Goal: Transaction & Acquisition: Purchase product/service

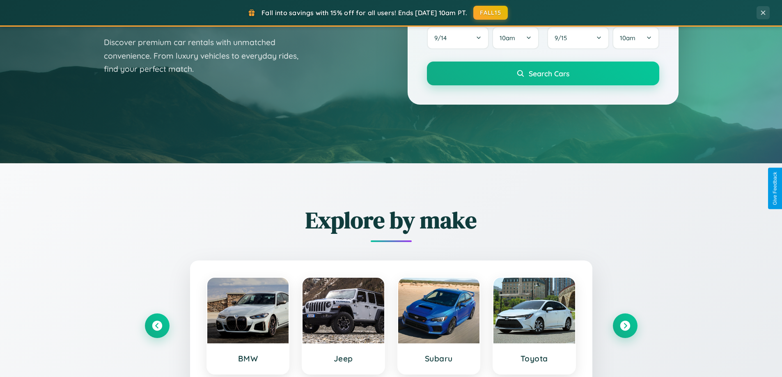
scroll to position [565, 0]
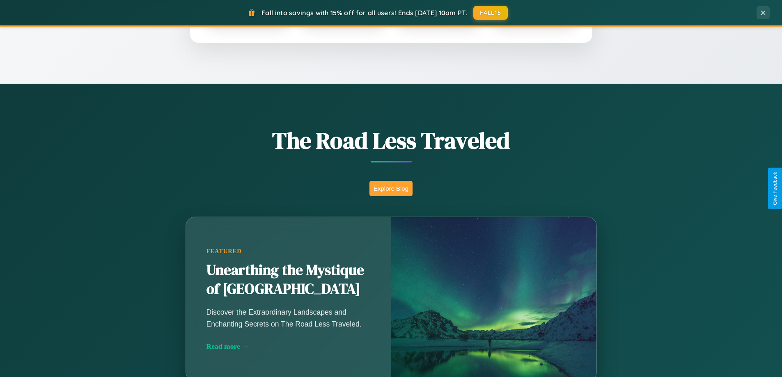
click at [391, 188] on button "Explore Blog" at bounding box center [390, 188] width 43 height 15
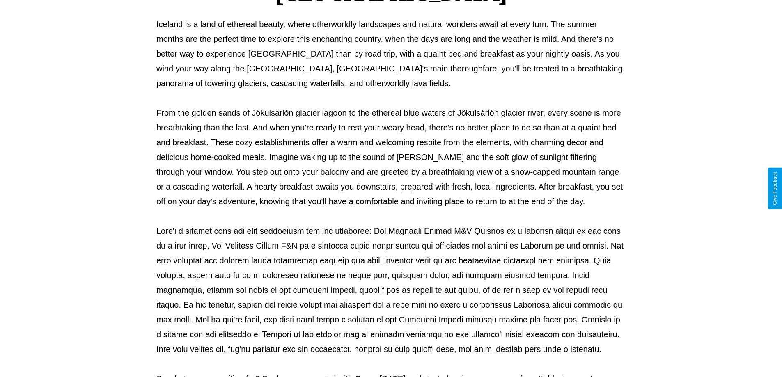
scroll to position [266, 0]
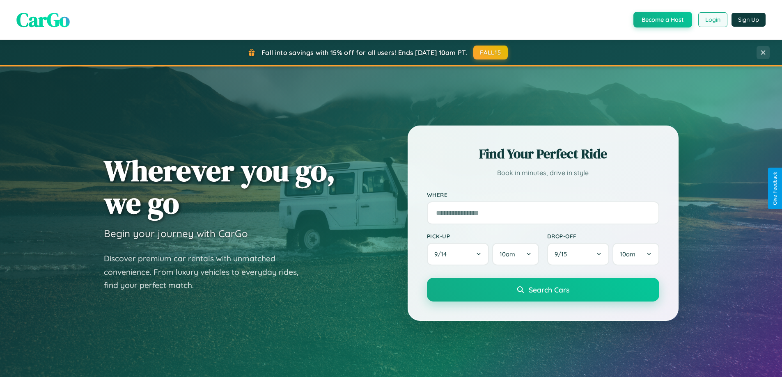
click at [712, 20] on button "Login" at bounding box center [712, 19] width 29 height 15
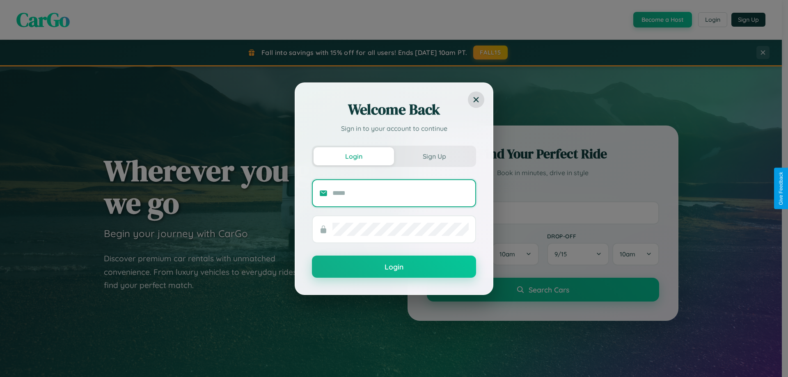
click at [401, 193] on input "text" at bounding box center [401, 193] width 136 height 13
type input "**********"
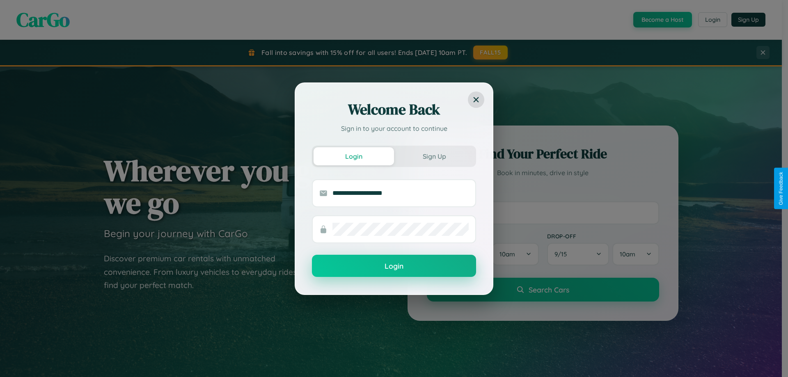
click at [394, 266] on button "Login" at bounding box center [394, 266] width 164 height 22
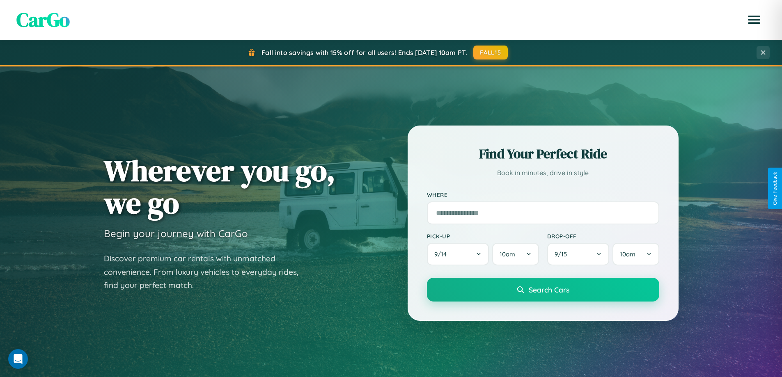
scroll to position [354, 0]
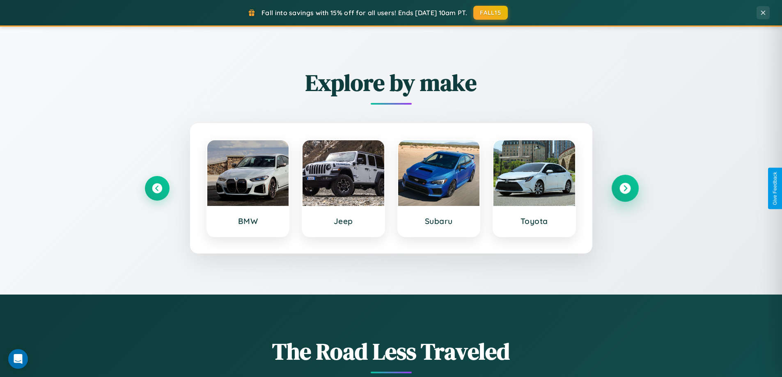
click at [625, 188] on icon at bounding box center [624, 188] width 11 height 11
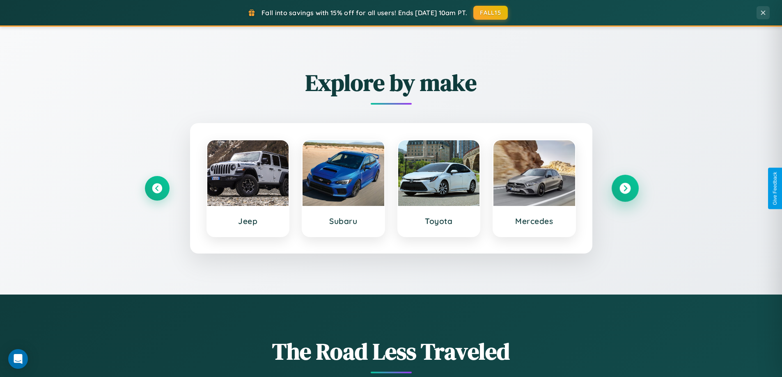
click at [625, 188] on icon at bounding box center [624, 188] width 11 height 11
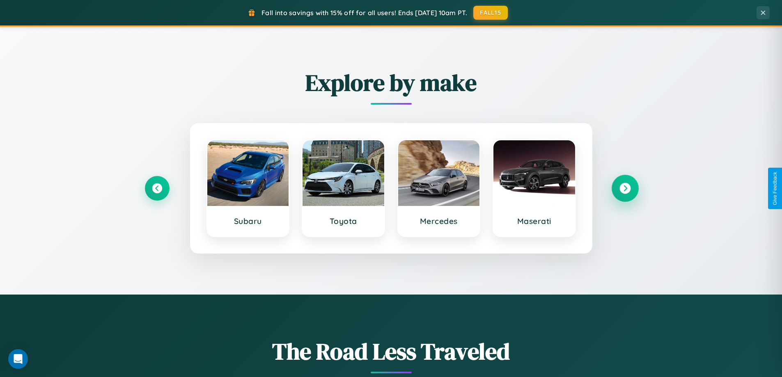
click at [625, 188] on icon at bounding box center [624, 188] width 11 height 11
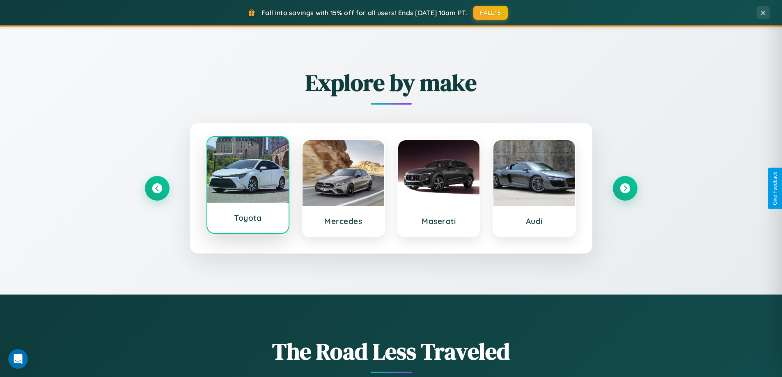
click at [248, 188] on div at bounding box center [248, 170] width 82 height 66
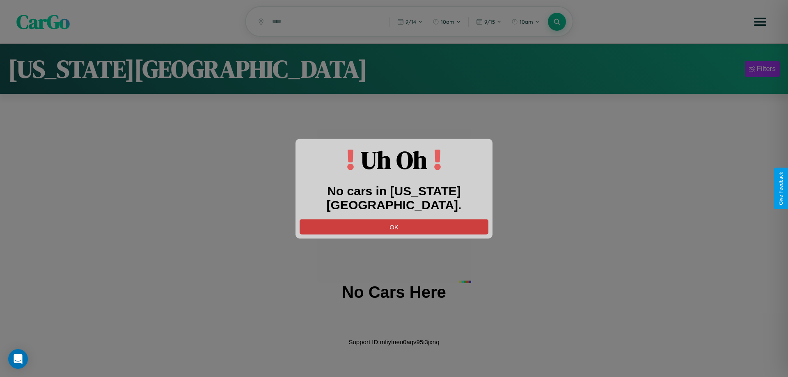
click at [394, 219] on button "OK" at bounding box center [394, 226] width 189 height 15
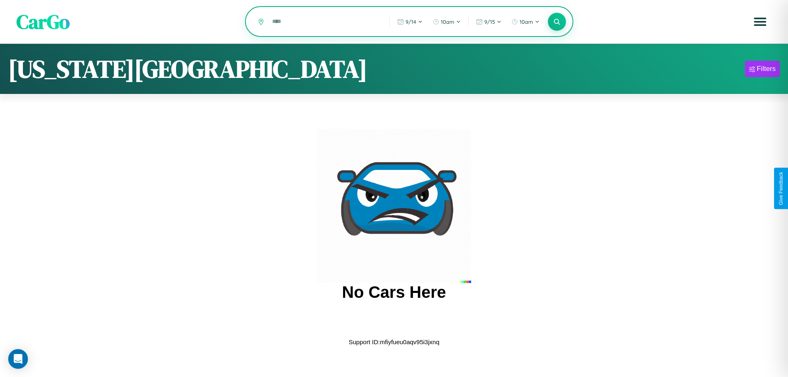
click at [325, 22] on input "text" at bounding box center [324, 21] width 113 height 14
type input "*******"
click at [557, 22] on icon at bounding box center [557, 22] width 8 height 8
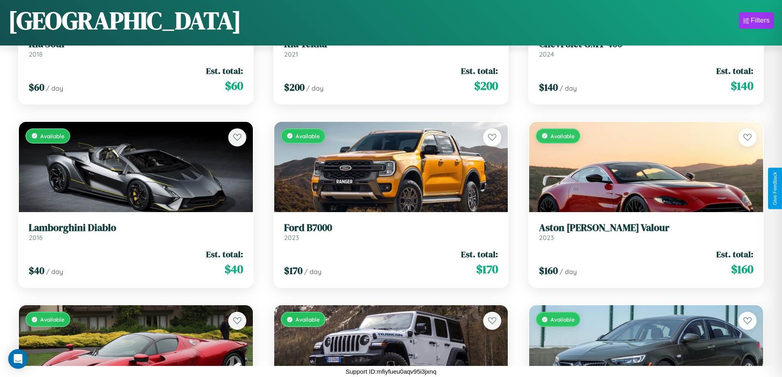
scroll to position [5262, 0]
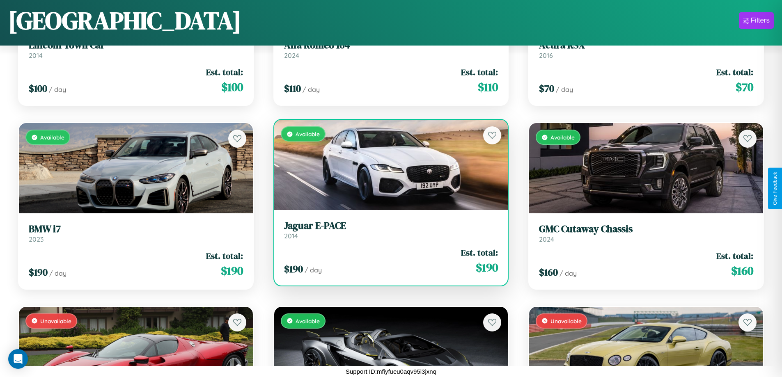
click at [388, 232] on h3 "Jaguar E-PACE" at bounding box center [391, 226] width 214 height 12
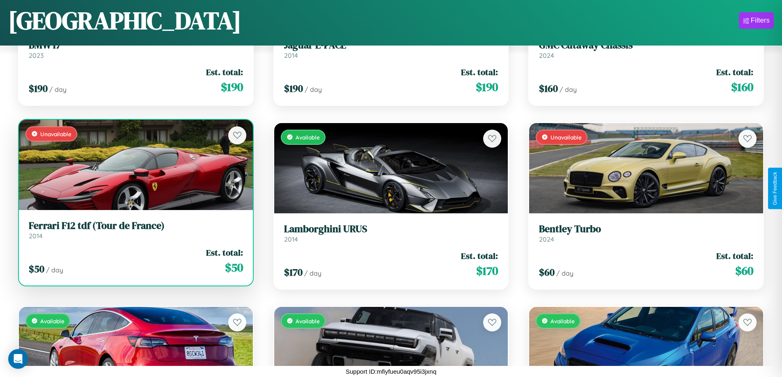
click at [135, 168] on div "Unavailable" at bounding box center [136, 165] width 234 height 90
click at [135, 167] on div "Unavailable" at bounding box center [136, 165] width 234 height 90
click at [135, 165] on div "Unavailable" at bounding box center [136, 165] width 234 height 90
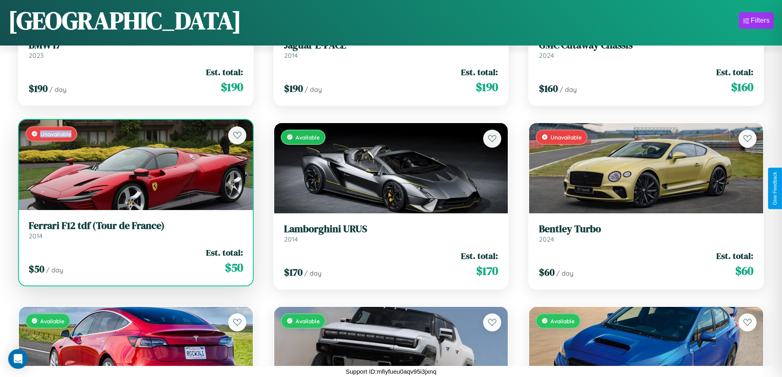
click at [135, 165] on div "Unavailable" at bounding box center [136, 165] width 234 height 90
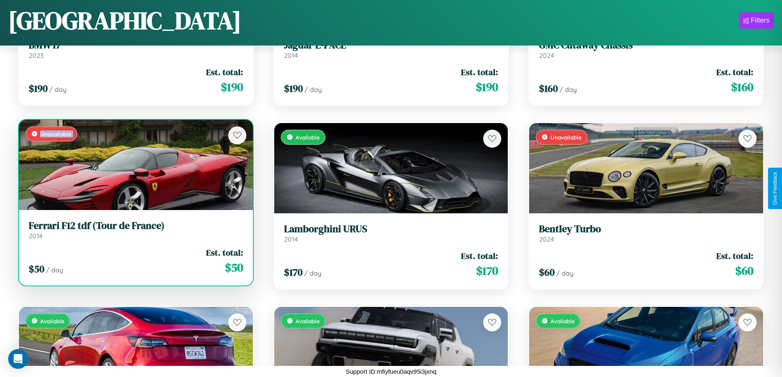
click at [135, 165] on div "Unavailable" at bounding box center [136, 165] width 234 height 90
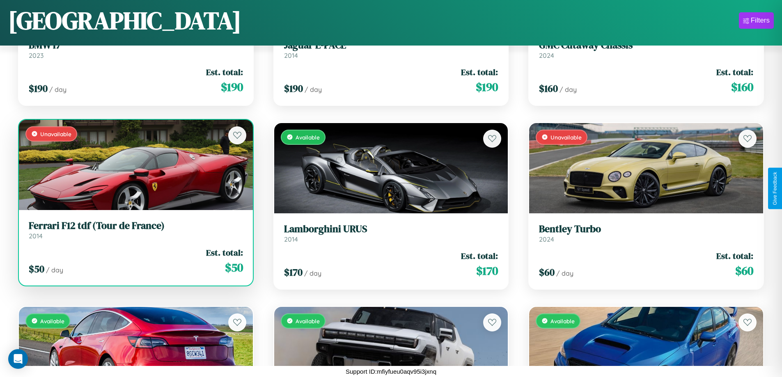
click at [135, 165] on div "Unavailable" at bounding box center [136, 165] width 234 height 90
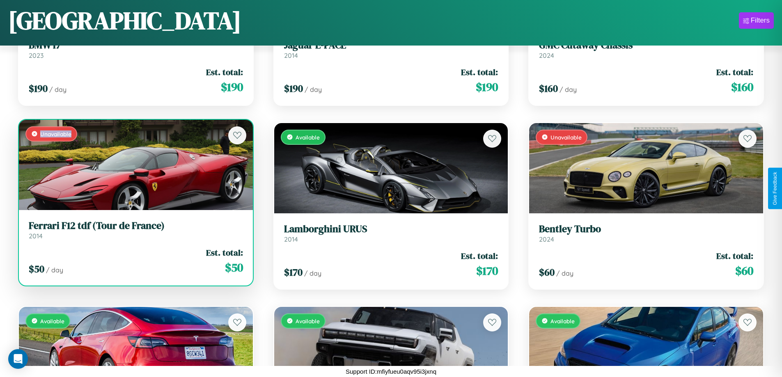
click at [135, 165] on div "Unavailable" at bounding box center [136, 165] width 234 height 90
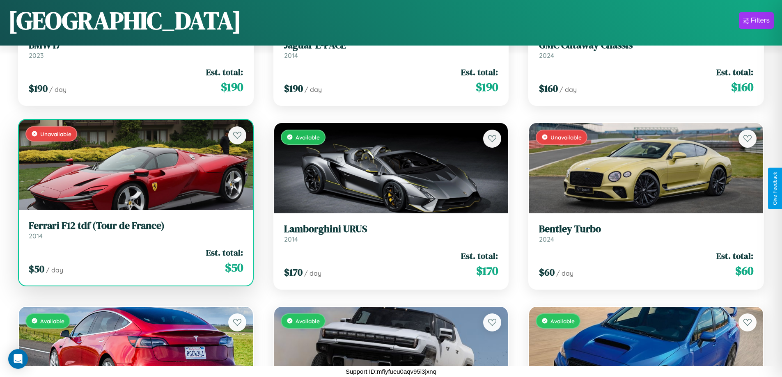
click at [135, 230] on h3 "Ferrari F12 tdf (Tour de France)" at bounding box center [136, 226] width 214 height 12
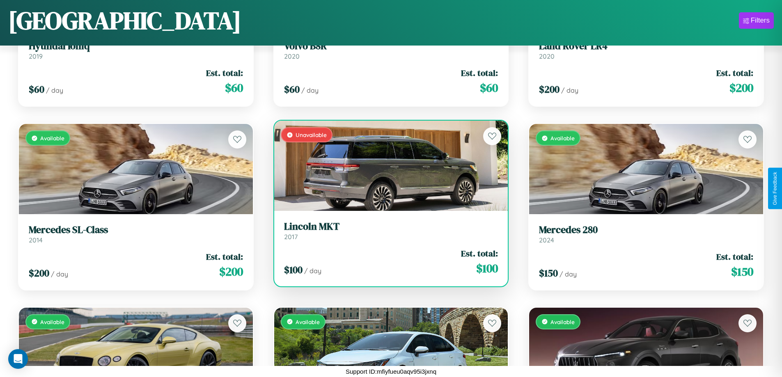
scroll to position [6181, 0]
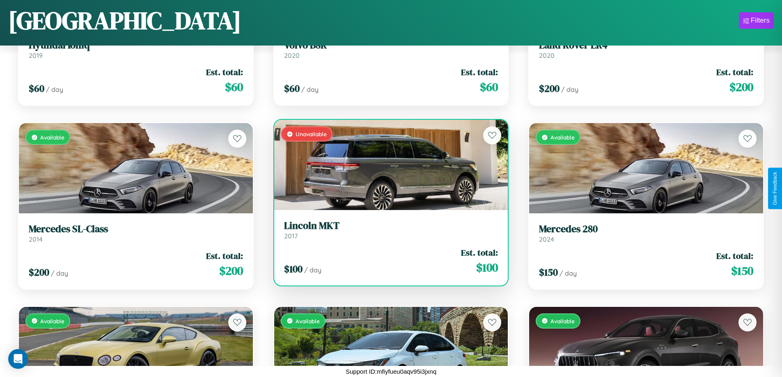
click at [388, 233] on link "Lincoln MKT 2017" at bounding box center [391, 230] width 214 height 20
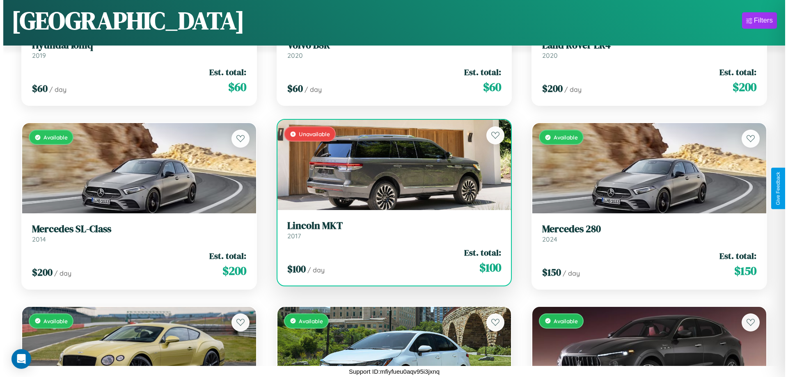
scroll to position [0, 0]
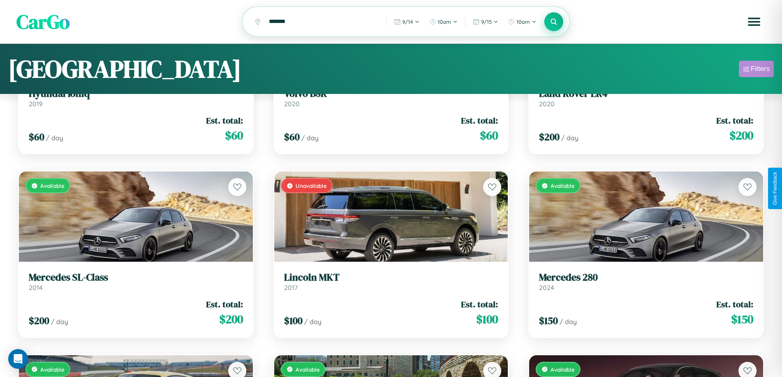
click at [756, 70] on div "Filters" at bounding box center [760, 69] width 19 height 8
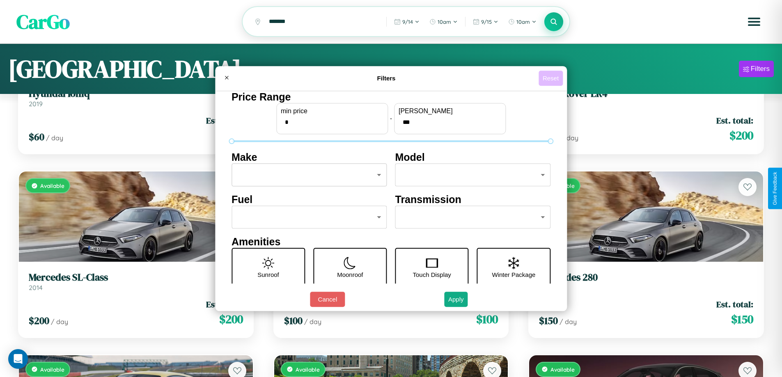
click at [552, 78] on button "Reset" at bounding box center [551, 78] width 24 height 15
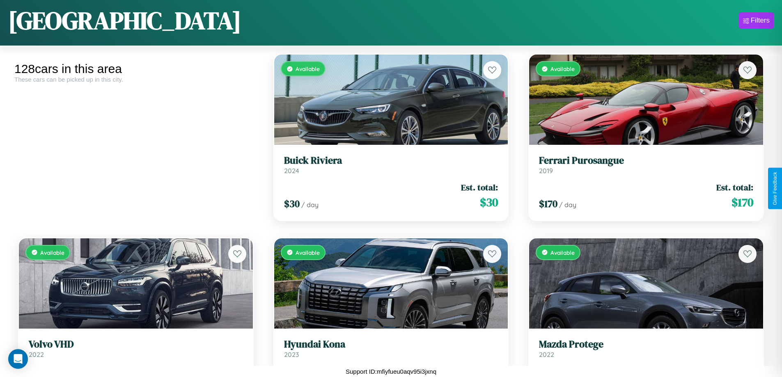
scroll to position [4343, 0]
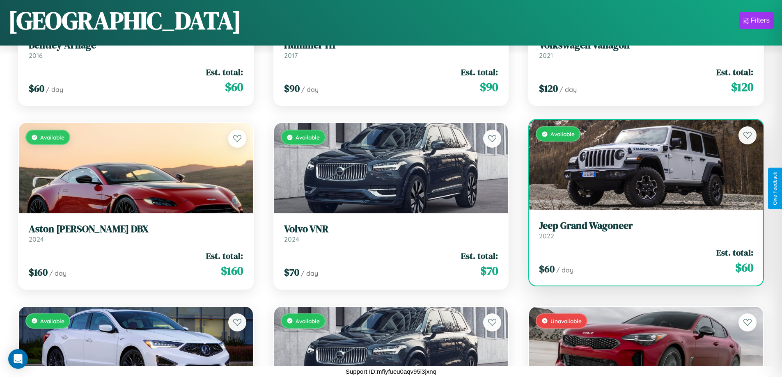
click at [641, 264] on div "$ 60 / day Est. total: $ 60" at bounding box center [646, 261] width 214 height 29
click at [641, 261] on div "$ 60 / day Est. total: $ 60" at bounding box center [646, 261] width 214 height 29
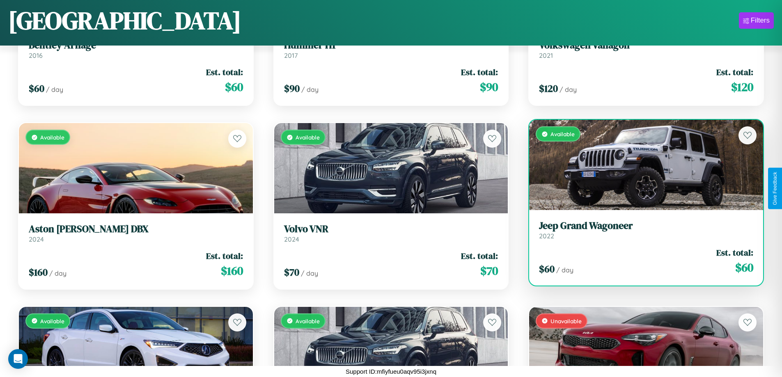
click at [641, 261] on div "$ 60 / day Est. total: $ 60" at bounding box center [646, 261] width 214 height 29
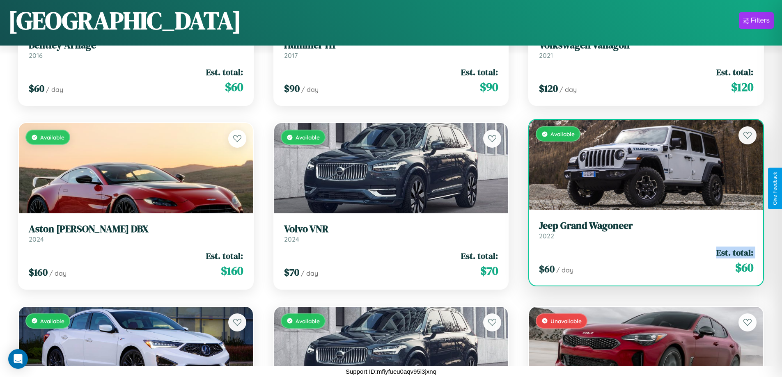
click at [641, 261] on div "$ 60 / day Est. total: $ 60" at bounding box center [646, 261] width 214 height 29
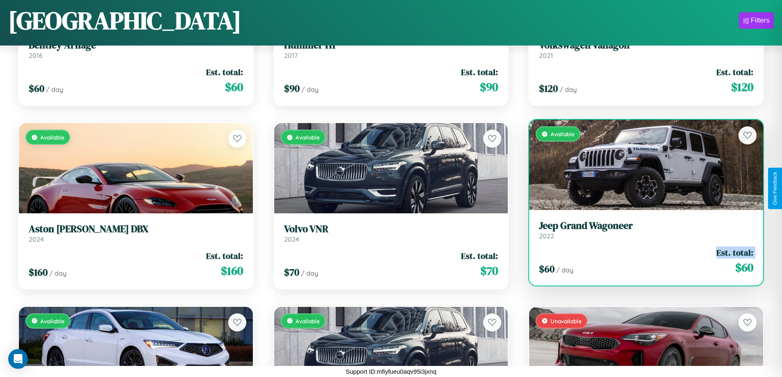
click at [641, 261] on div "$ 60 / day Est. total: $ 60" at bounding box center [646, 261] width 214 height 29
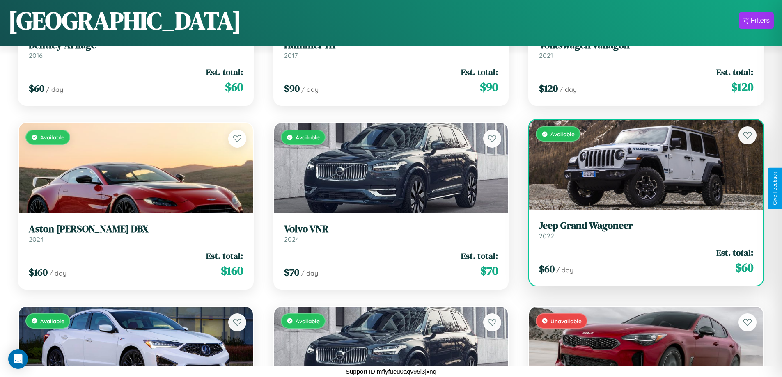
click at [641, 261] on div "$ 60 / day Est. total: $ 60" at bounding box center [646, 261] width 214 height 29
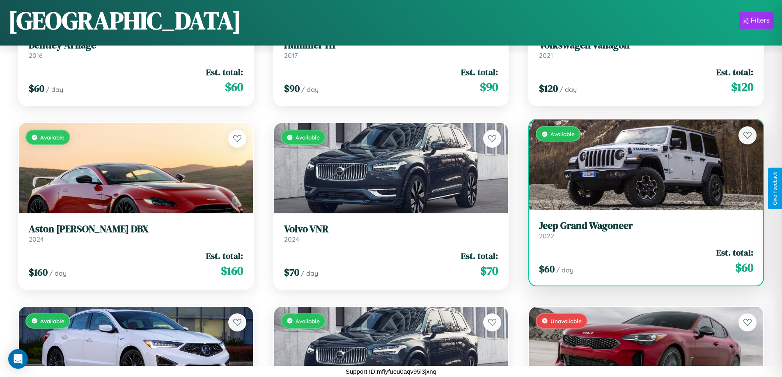
click at [641, 230] on h3 "Jeep Grand Wagoneer" at bounding box center [646, 226] width 214 height 12
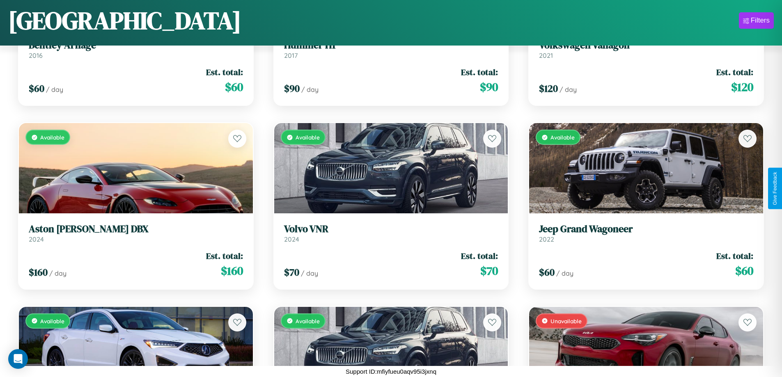
scroll to position [6365, 0]
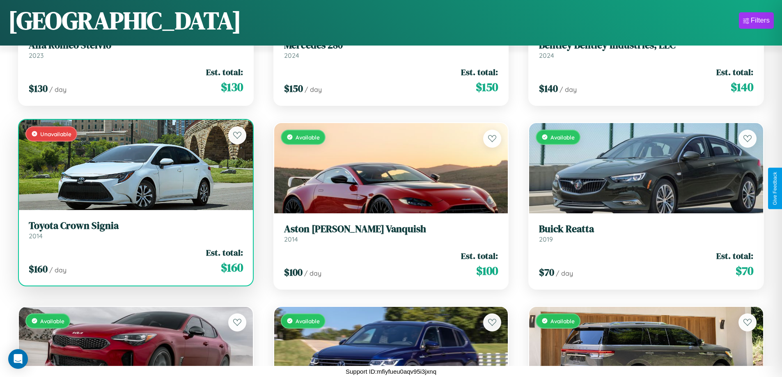
click at [135, 233] on link "Toyota Crown Signia 2014" at bounding box center [136, 230] width 214 height 20
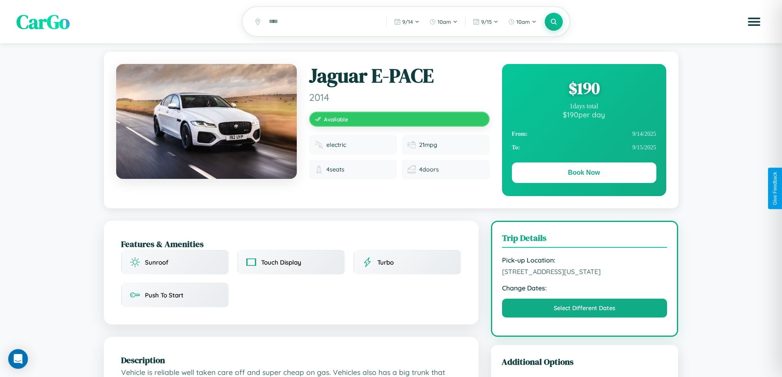
click at [584, 89] on div "$ 190" at bounding box center [584, 88] width 144 height 22
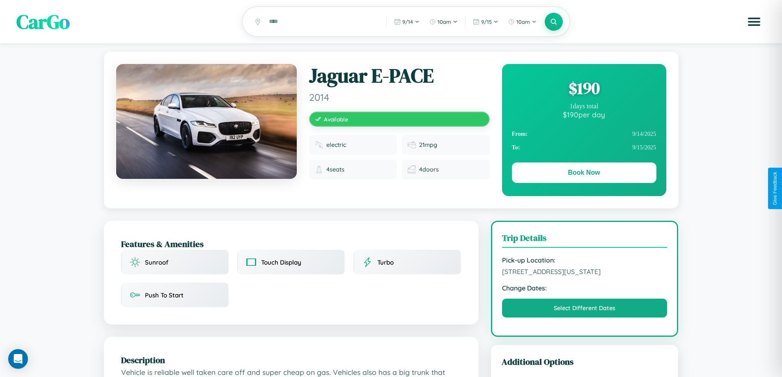
click at [584, 89] on div "$ 190" at bounding box center [584, 88] width 144 height 22
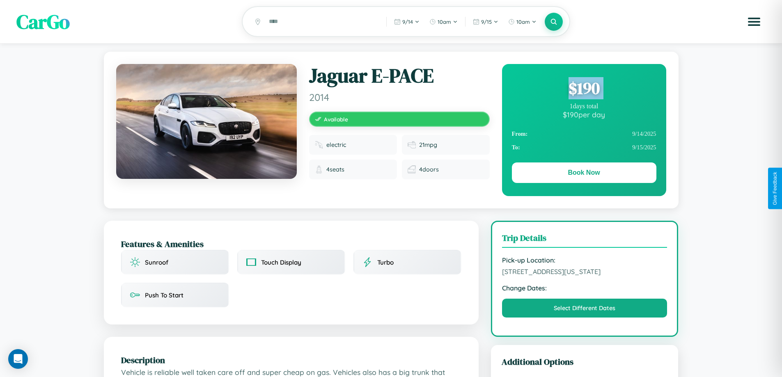
click at [584, 89] on div "$ 190" at bounding box center [584, 88] width 144 height 22
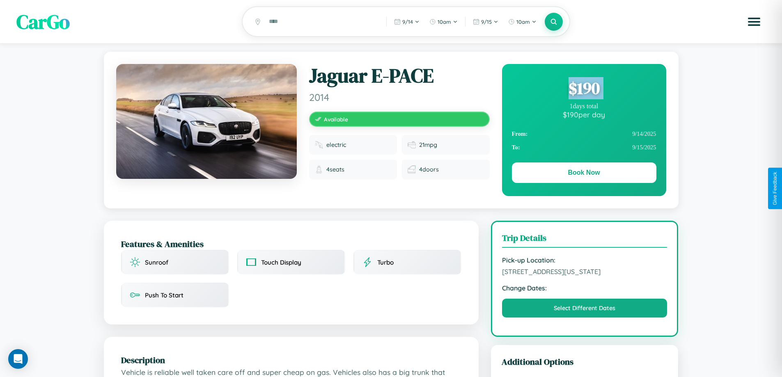
click at [584, 89] on div "$ 190" at bounding box center [584, 88] width 144 height 22
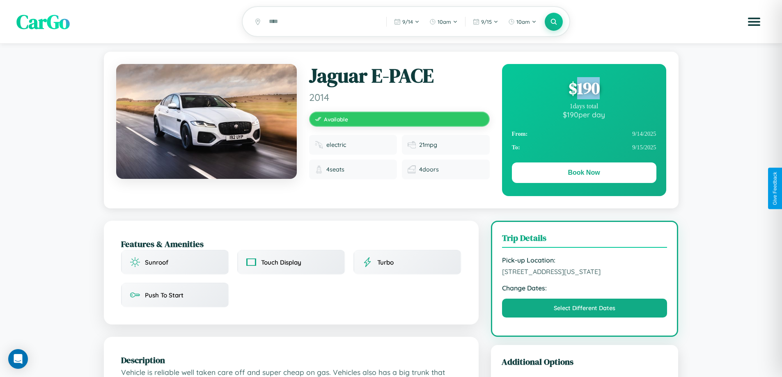
click at [584, 89] on div "$ 190" at bounding box center [584, 88] width 144 height 22
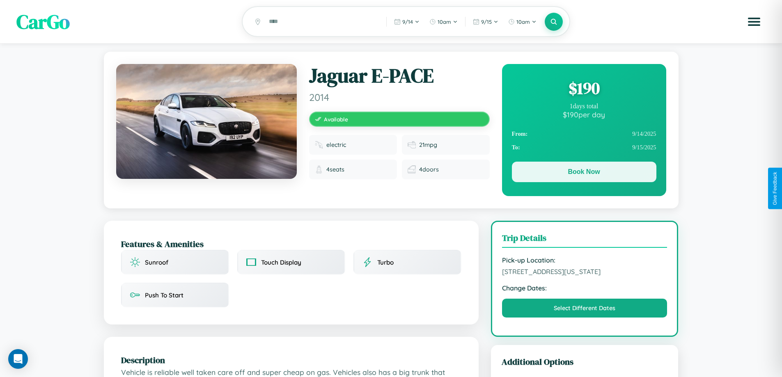
click at [584, 173] on button "Book Now" at bounding box center [584, 172] width 144 height 21
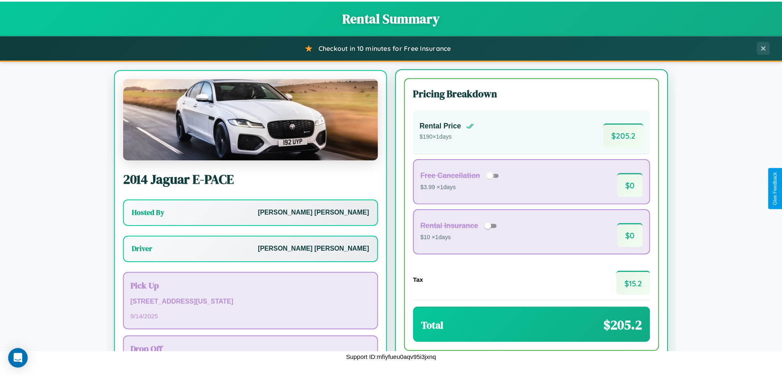
scroll to position [38, 0]
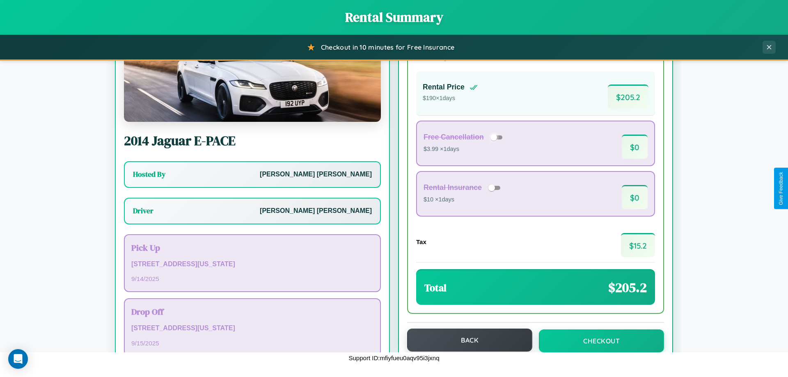
click at [466, 341] on button "Back" at bounding box center [469, 340] width 125 height 23
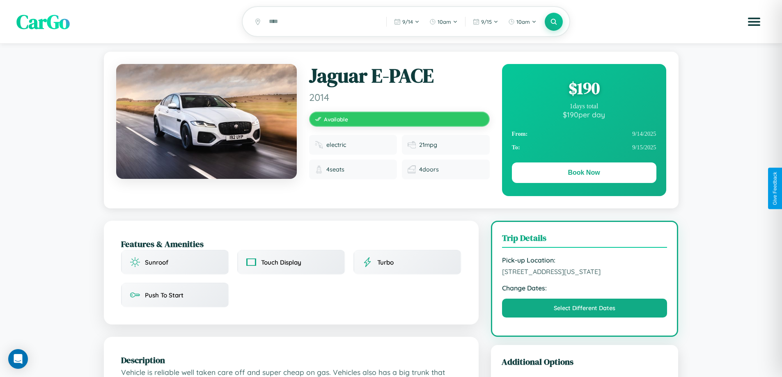
scroll to position [221, 0]
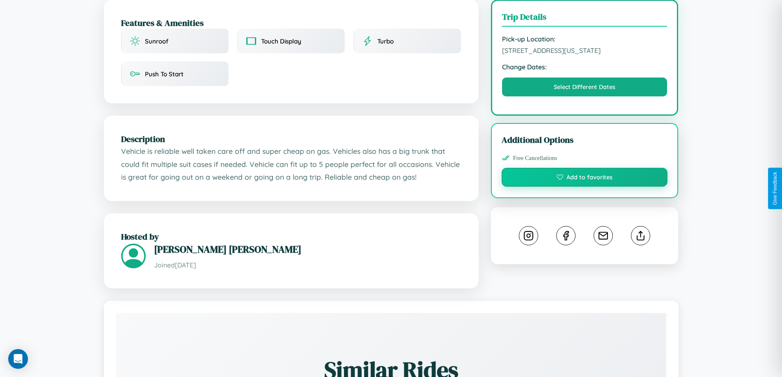
click at [585, 187] on button "Add to favorites" at bounding box center [585, 177] width 166 height 19
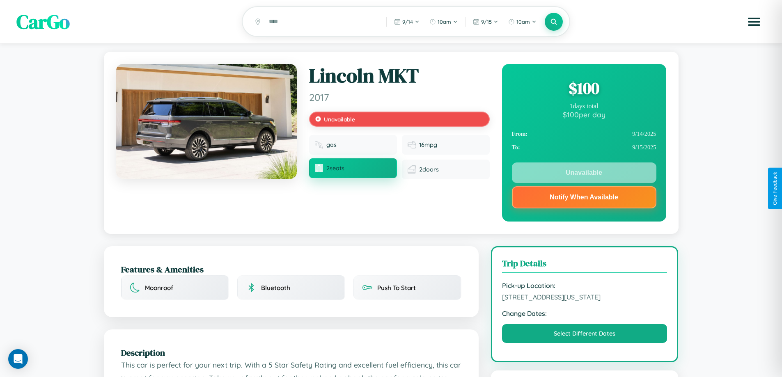
scroll to position [247, 0]
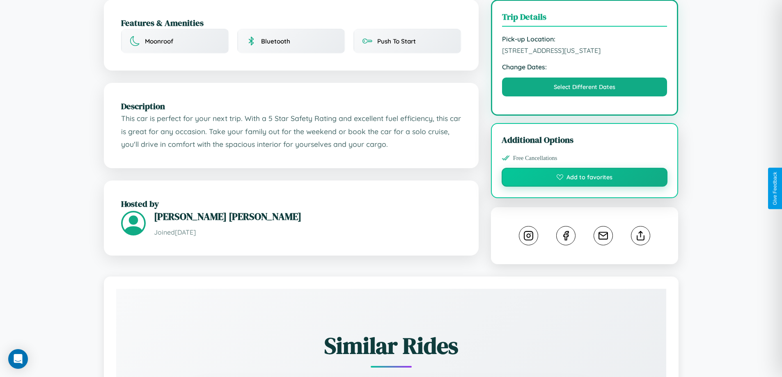
click at [585, 187] on button "Add to favorites" at bounding box center [585, 177] width 166 height 19
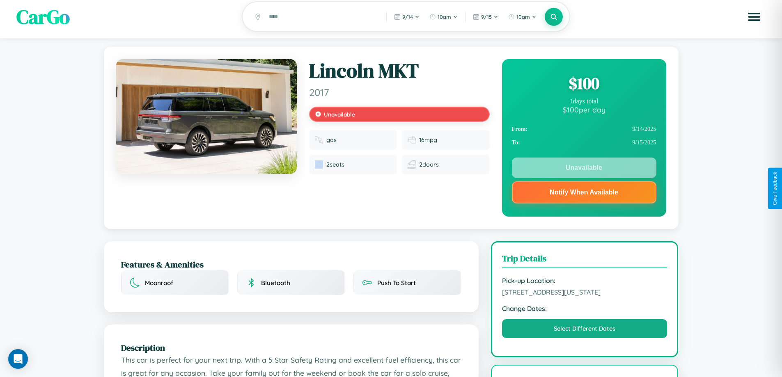
scroll to position [0, 0]
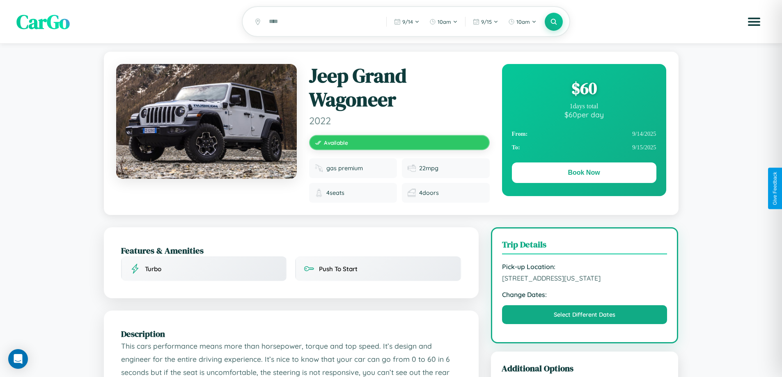
scroll to position [179, 0]
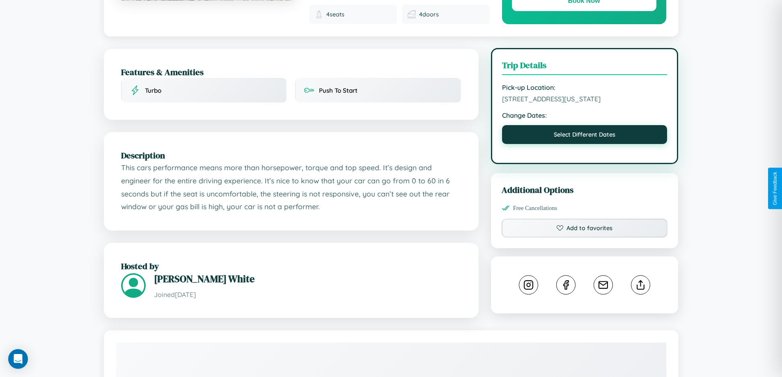
click at [585, 144] on button "Select Different Dates" at bounding box center [584, 134] width 165 height 19
select select "*"
select select "****"
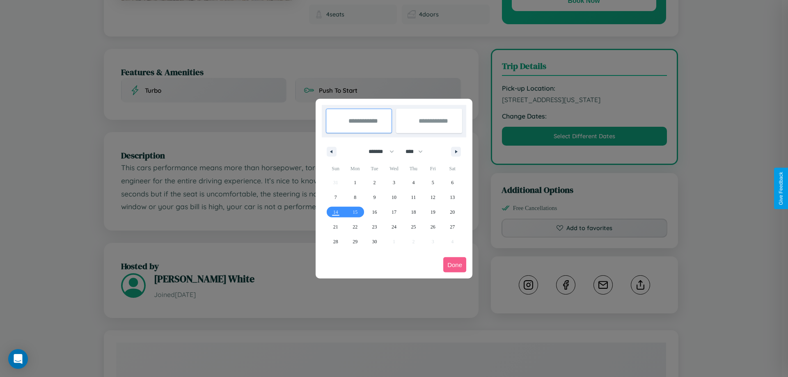
drag, startPoint x: 378, startPoint y: 151, endPoint x: 394, endPoint y: 165, distance: 21.0
click at [378, 151] on select "******* ******** ***** ***** *** **** **** ****** ********* ******* ******** **…" at bounding box center [379, 152] width 35 height 14
select select "**"
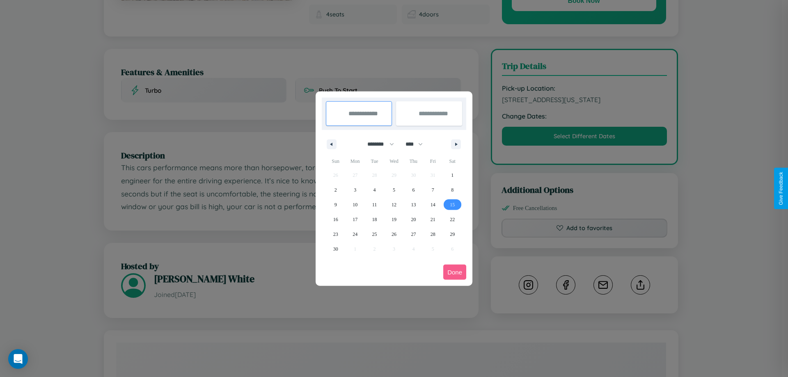
click at [452, 204] on span "15" at bounding box center [452, 204] width 5 height 15
type input "**********"
click at [394, 219] on span "19" at bounding box center [394, 219] width 5 height 15
type input "**********"
click at [455, 272] on button "Done" at bounding box center [454, 272] width 23 height 15
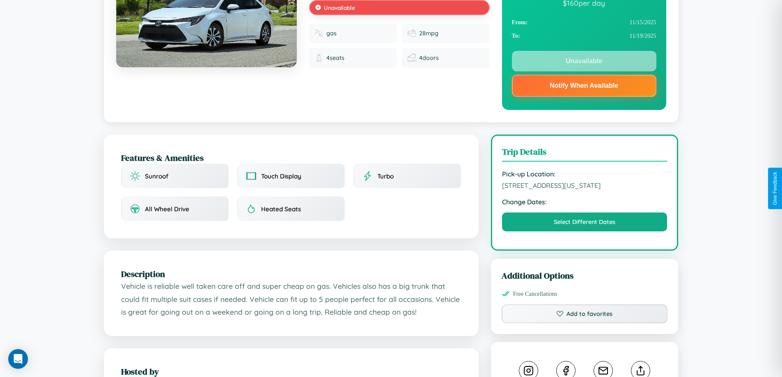
scroll to position [114, 0]
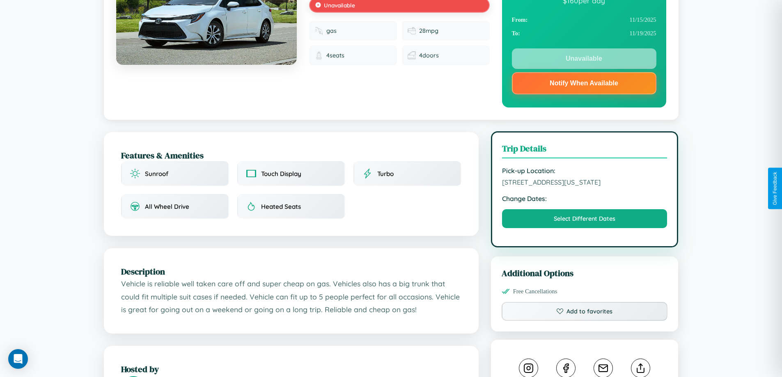
click at [585, 186] on span "1804 Jefferson Street Houston Texas United States 93634" at bounding box center [584, 182] width 165 height 8
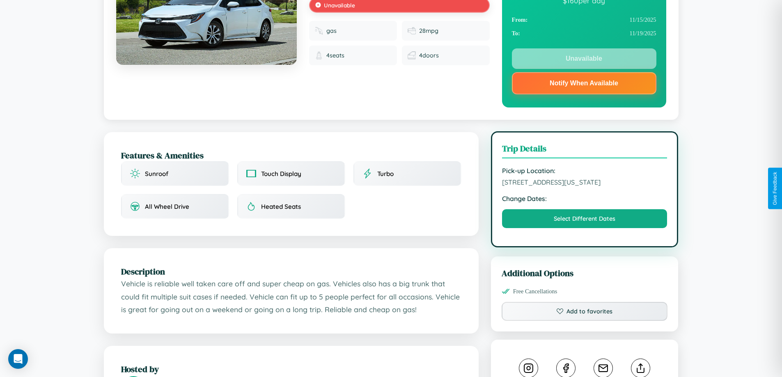
click at [585, 186] on span "1804 Jefferson Street Houston Texas United States 93634" at bounding box center [584, 182] width 165 height 8
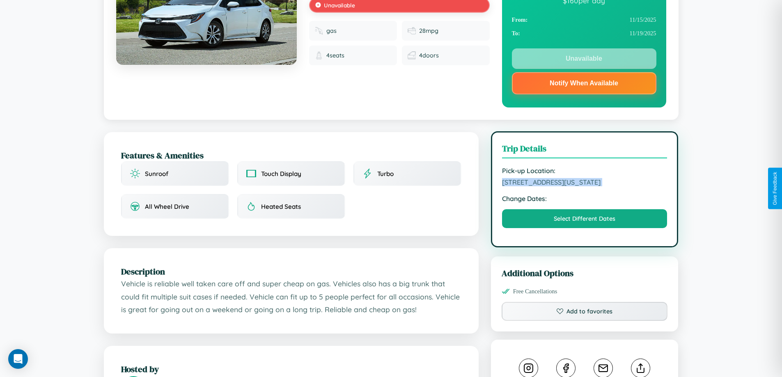
click at [585, 186] on span "1804 Jefferson Street Houston Texas United States 93634" at bounding box center [584, 182] width 165 height 8
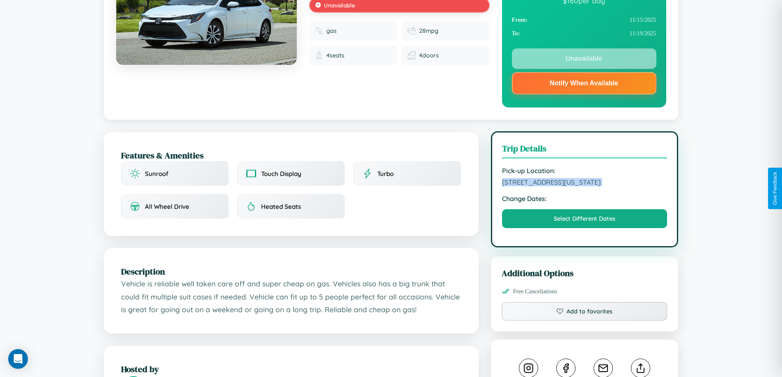
click at [585, 186] on span "1804 Jefferson Street Houston Texas United States 93634" at bounding box center [584, 182] width 165 height 8
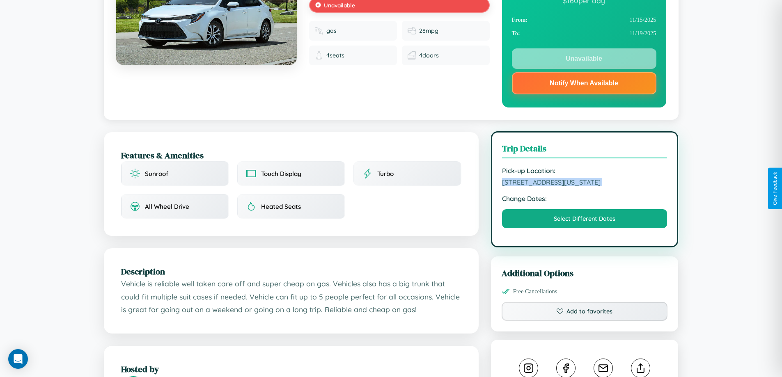
click at [585, 186] on span "1804 Jefferson Street Houston Texas United States 93634" at bounding box center [584, 182] width 165 height 8
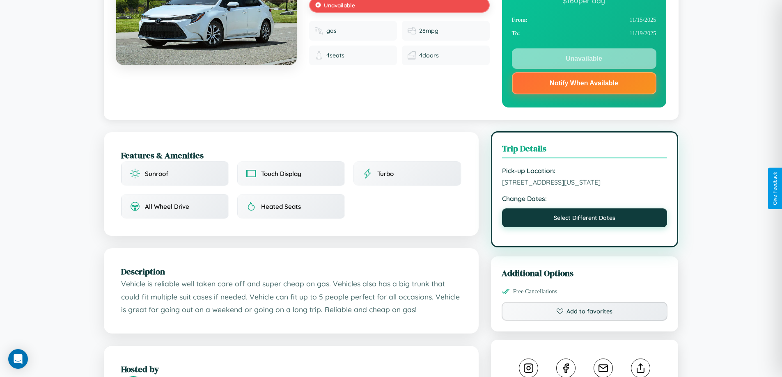
click at [585, 227] on button "Select Different Dates" at bounding box center [584, 218] width 165 height 19
select select "*"
select select "****"
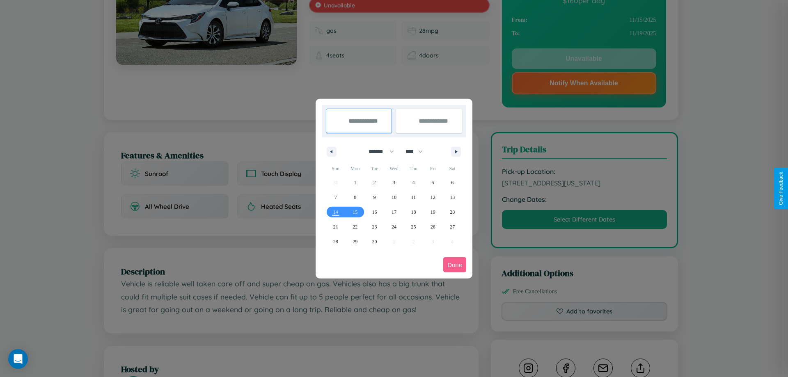
click at [378, 151] on select "******* ******** ***** ***** *** **** **** ****** ********* ******* ******** **…" at bounding box center [379, 152] width 35 height 14
select select "*"
click at [418, 151] on select "**** **** **** **** **** **** **** **** **** **** **** **** **** **** **** ****…" at bounding box center [413, 152] width 25 height 14
select select "****"
click at [413, 182] on span "2" at bounding box center [413, 182] width 2 height 15
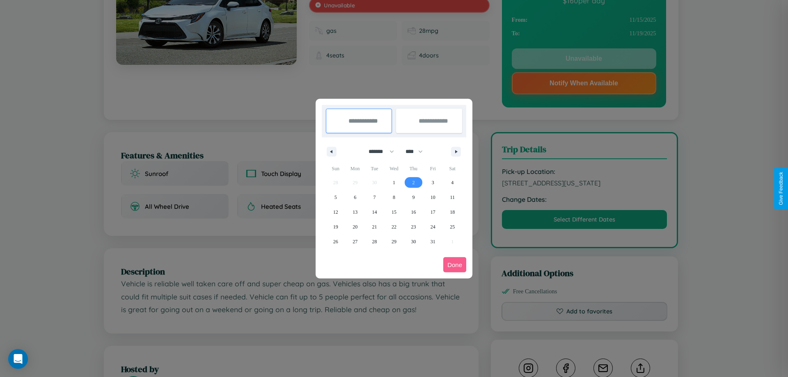
type input "**********"
click at [452, 182] on span "4" at bounding box center [452, 182] width 2 height 15
type input "**********"
click at [455, 265] on button "Done" at bounding box center [454, 264] width 23 height 15
